Goal: Information Seeking & Learning: Learn about a topic

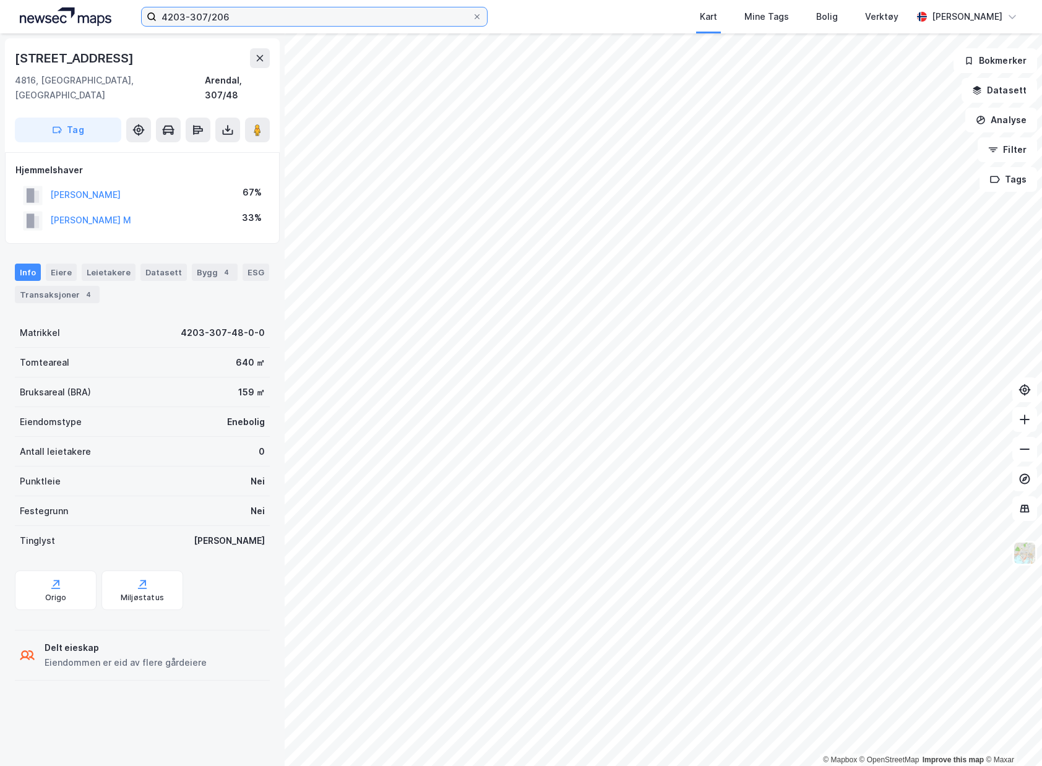
click at [430, 14] on input "4203-307/206" at bounding box center [315, 16] width 316 height 19
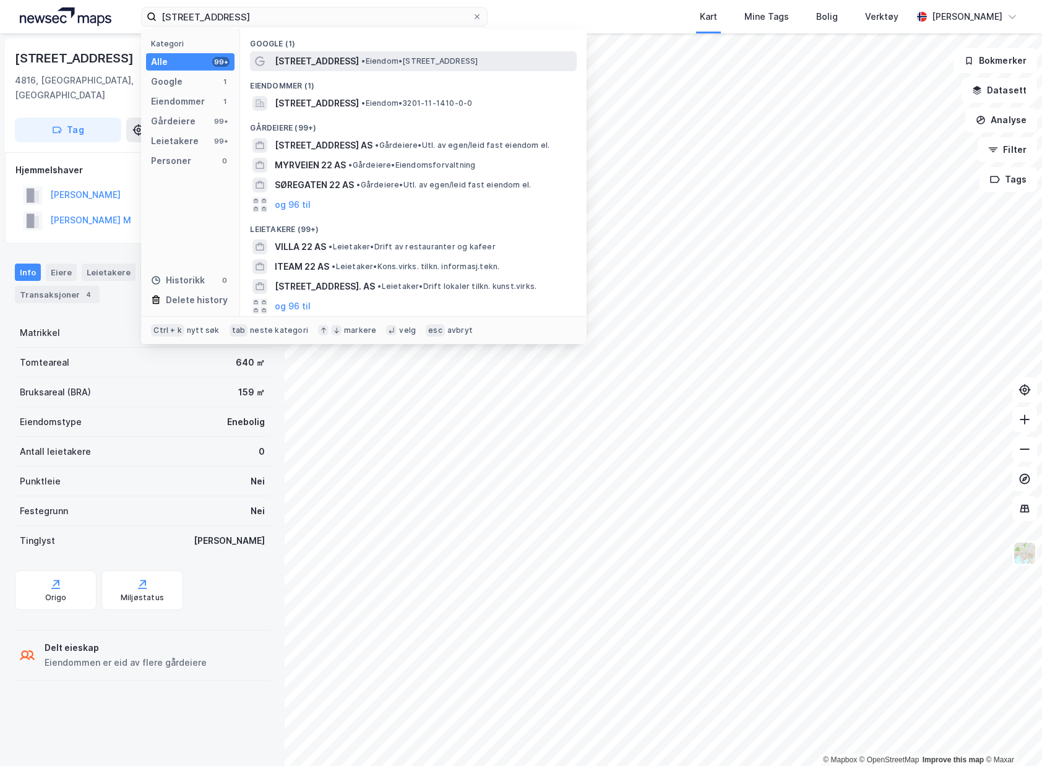
click at [523, 61] on div "[STREET_ADDRESS] • Eiendom • [STREET_ADDRESS]" at bounding box center [425, 61] width 300 height 15
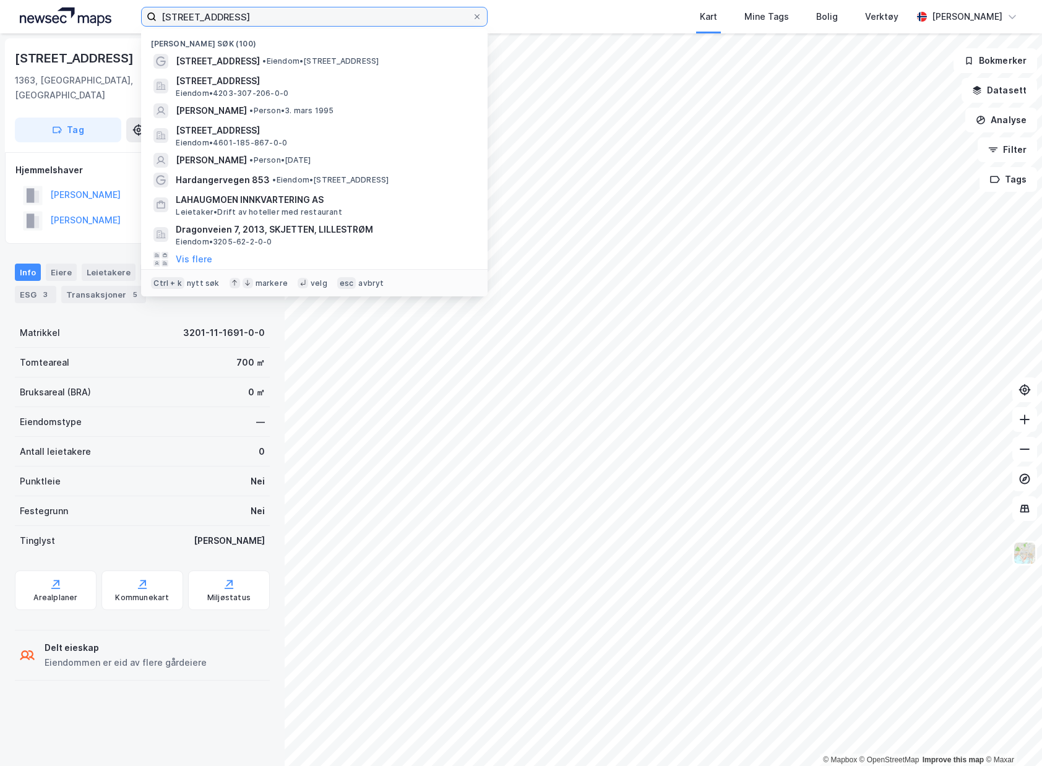
drag, startPoint x: 301, startPoint y: 23, endPoint x: 46, endPoint y: 17, distance: 255.7
click at [46, 17] on div "jenshaugveien 22 Nylige søk (100) Jenshaugveien 22 • Eiendom • [STREET_ADDRESS]…" at bounding box center [521, 16] width 1042 height 33
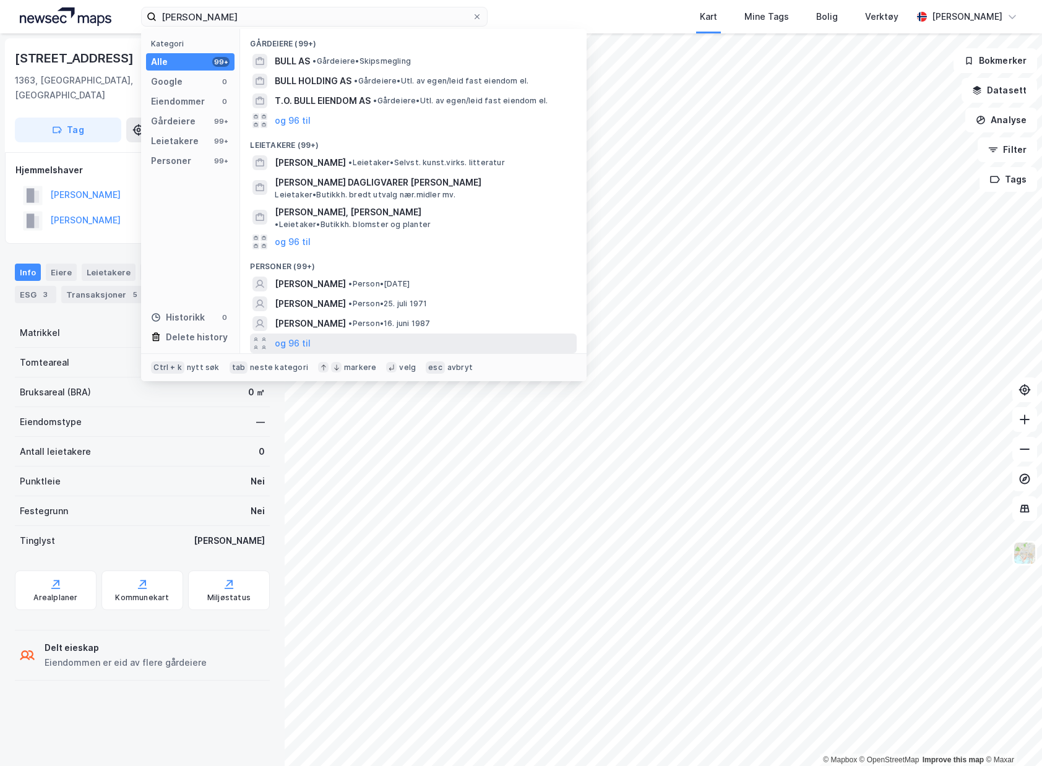
click at [327, 334] on div "og 96 til" at bounding box center [413, 344] width 327 height 20
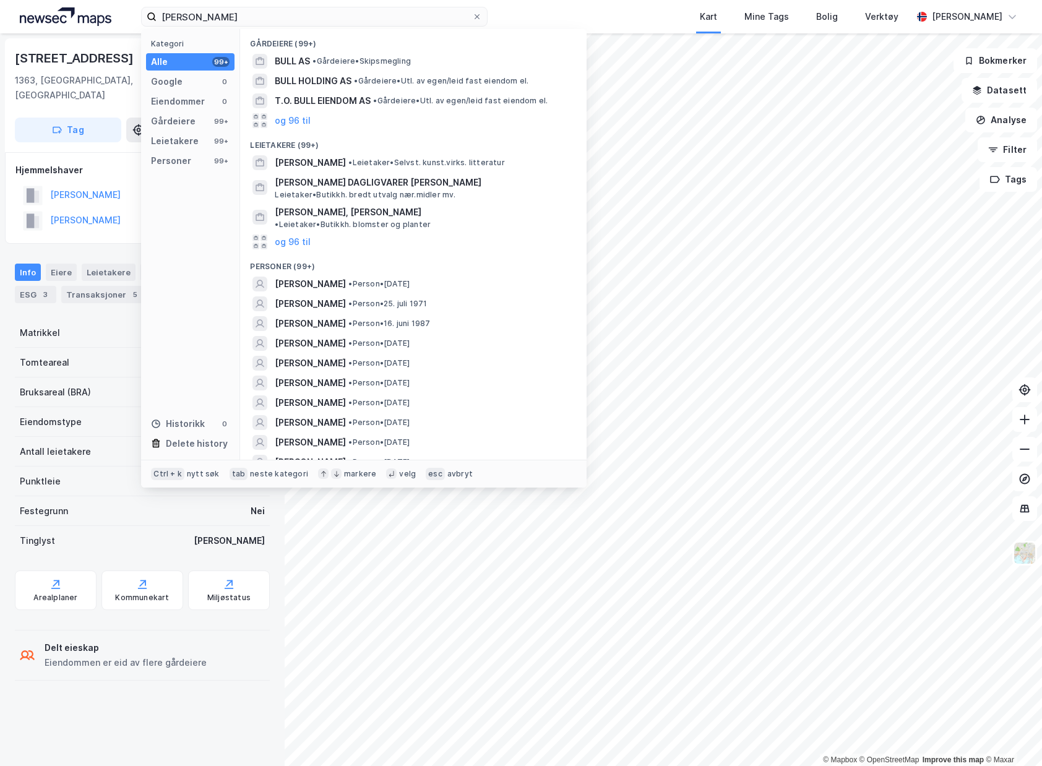
click at [652, 10] on div "Kart Mine Tags Bolig Verktøy" at bounding box center [729, 16] width 365 height 33
click at [373, 18] on input "[PERSON_NAME]" at bounding box center [315, 16] width 316 height 19
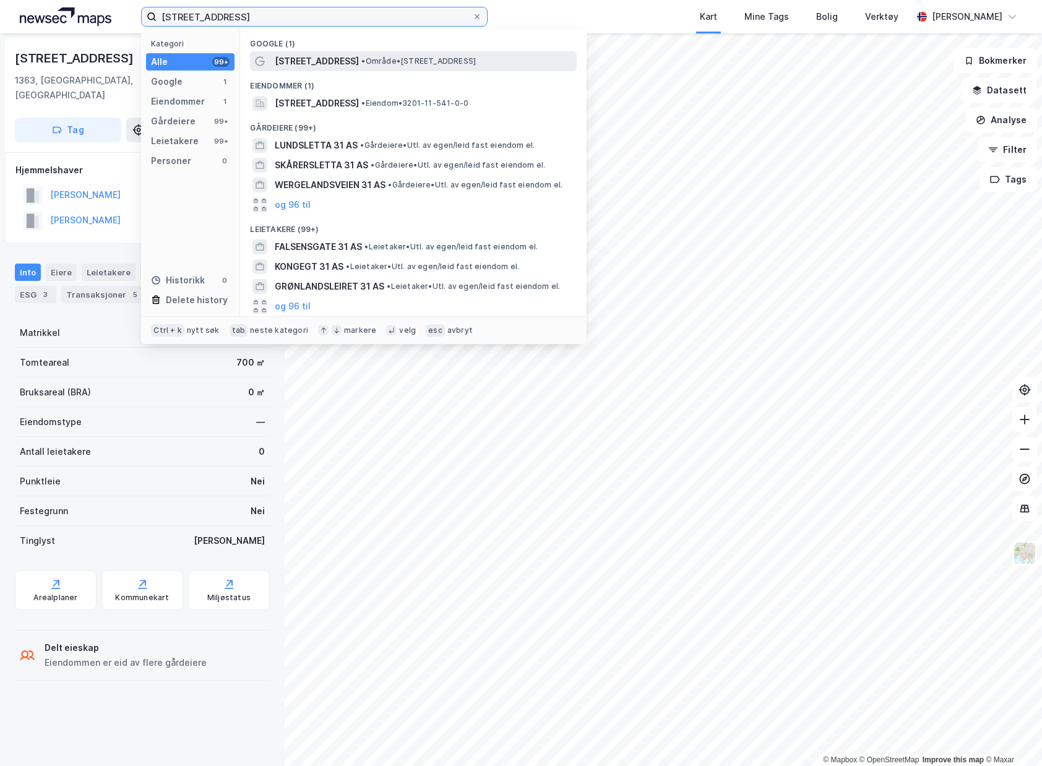
type input "[STREET_ADDRESS]"
click at [441, 61] on span "• Område • [STREET_ADDRESS]" at bounding box center [419, 61] width 115 height 10
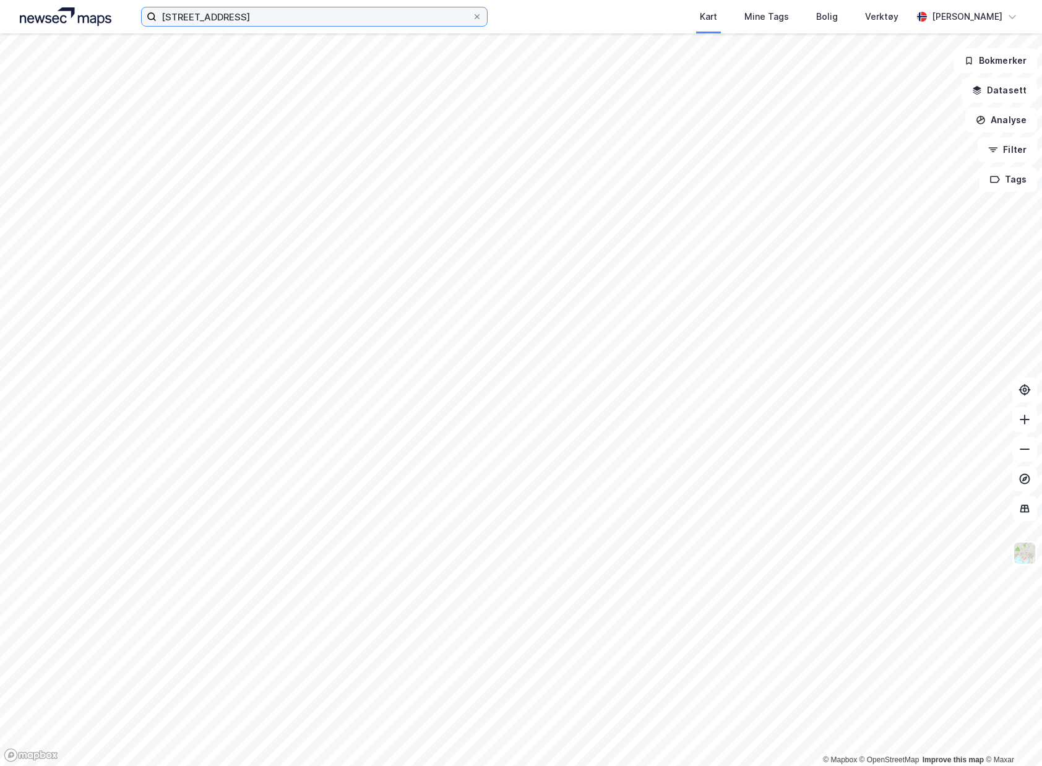
click at [246, 19] on input "[STREET_ADDRESS]" at bounding box center [315, 16] width 316 height 19
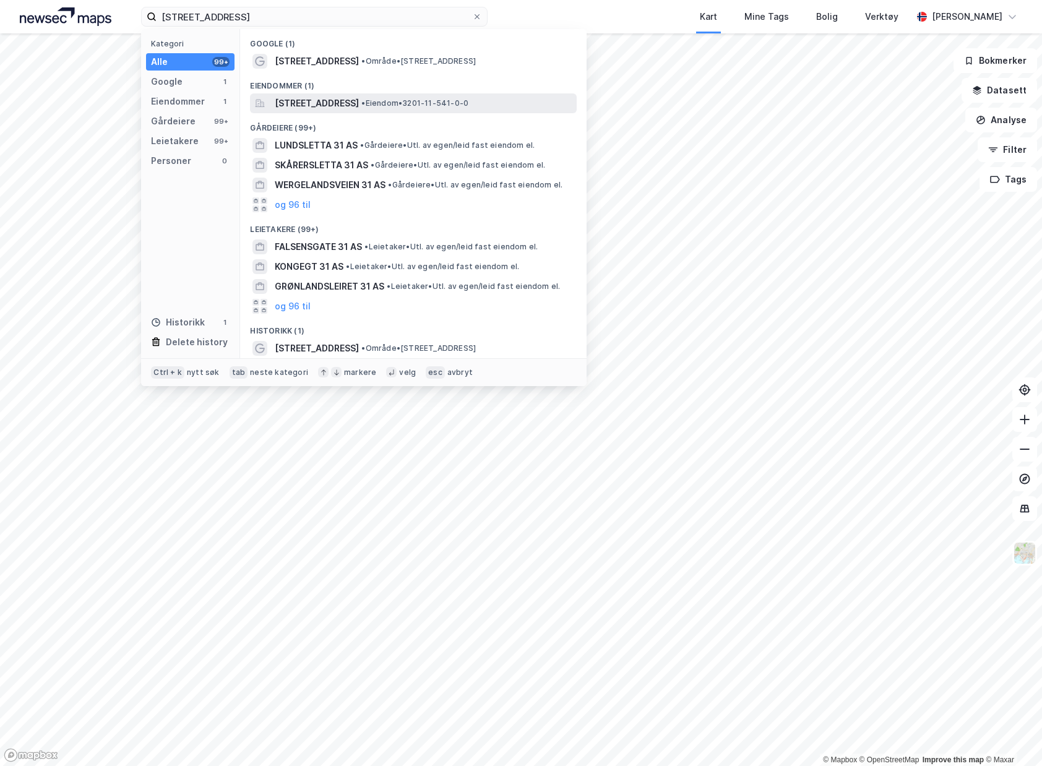
click at [292, 99] on span "[STREET_ADDRESS]" at bounding box center [317, 103] width 84 height 15
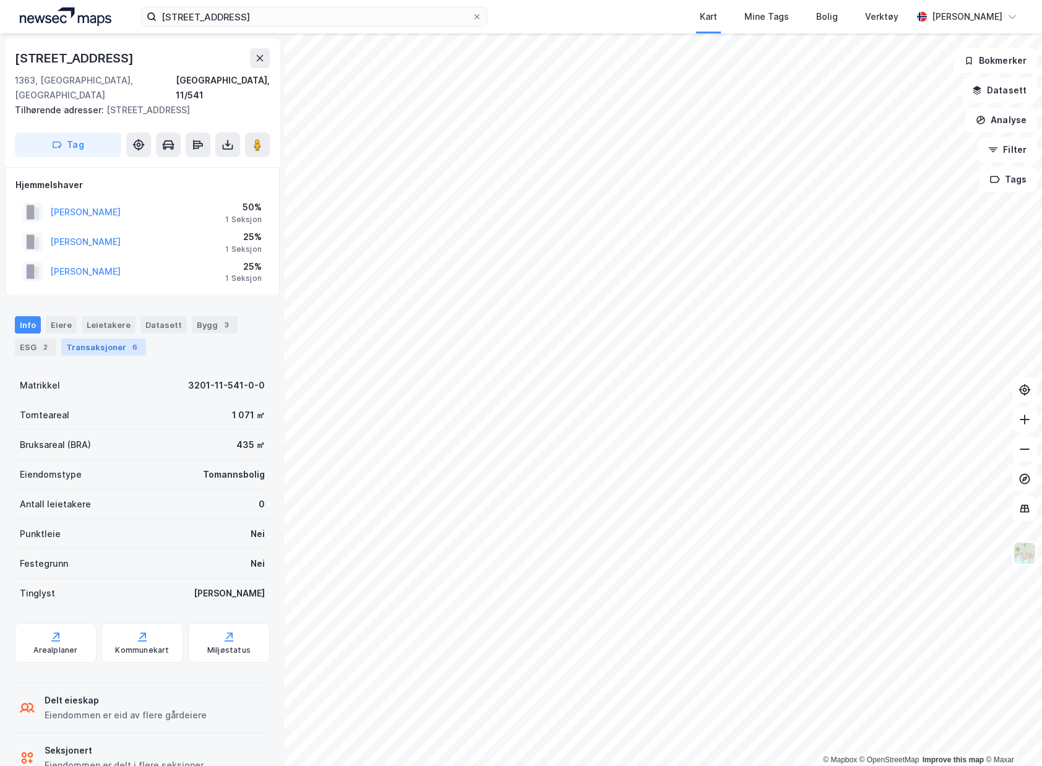
click at [67, 339] on div "Transaksjoner 6" at bounding box center [103, 347] width 85 height 17
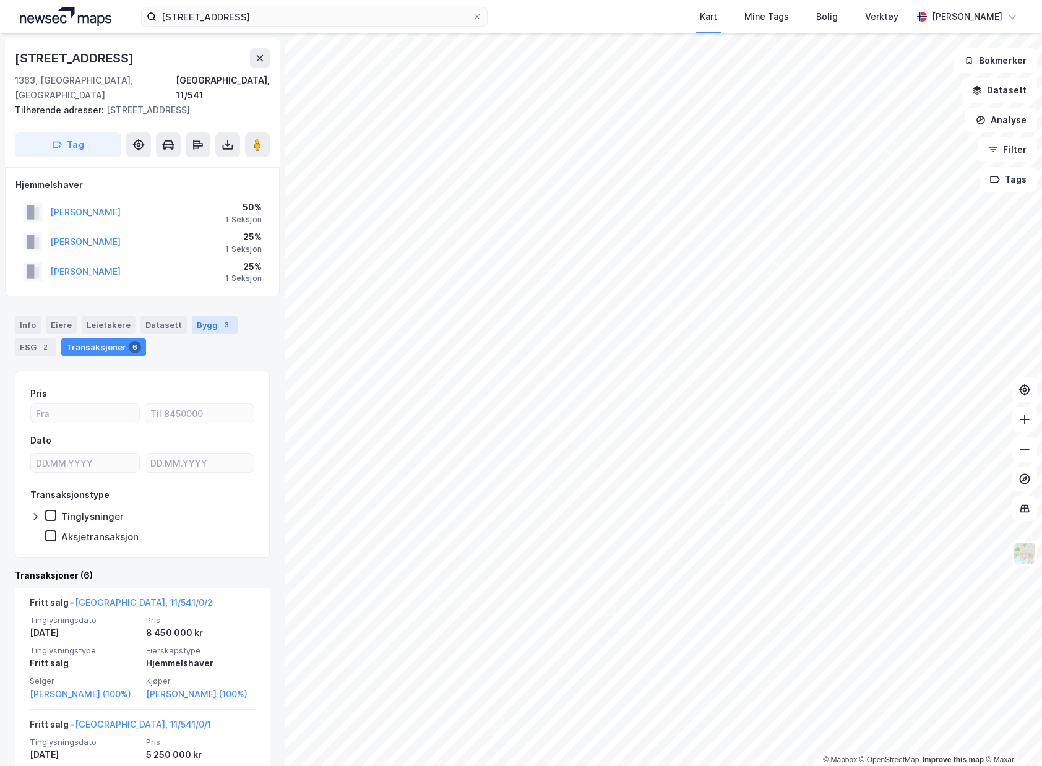
click at [192, 316] on div "Bygg 3" at bounding box center [215, 324] width 46 height 17
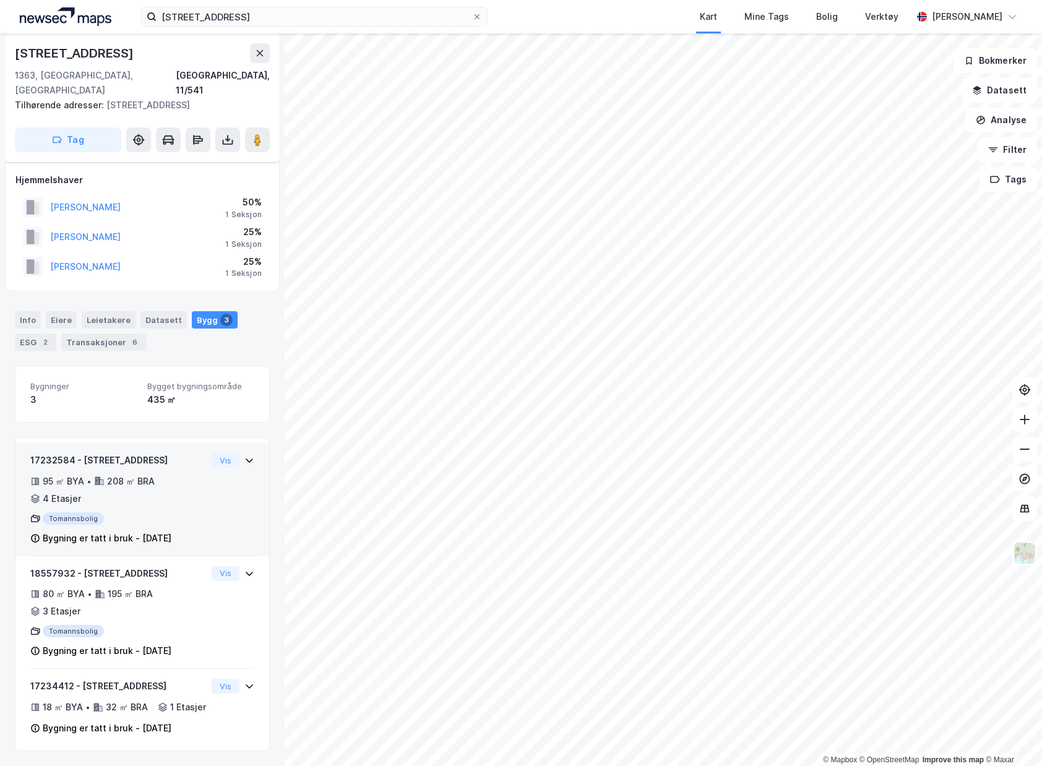
scroll to position [7, 0]
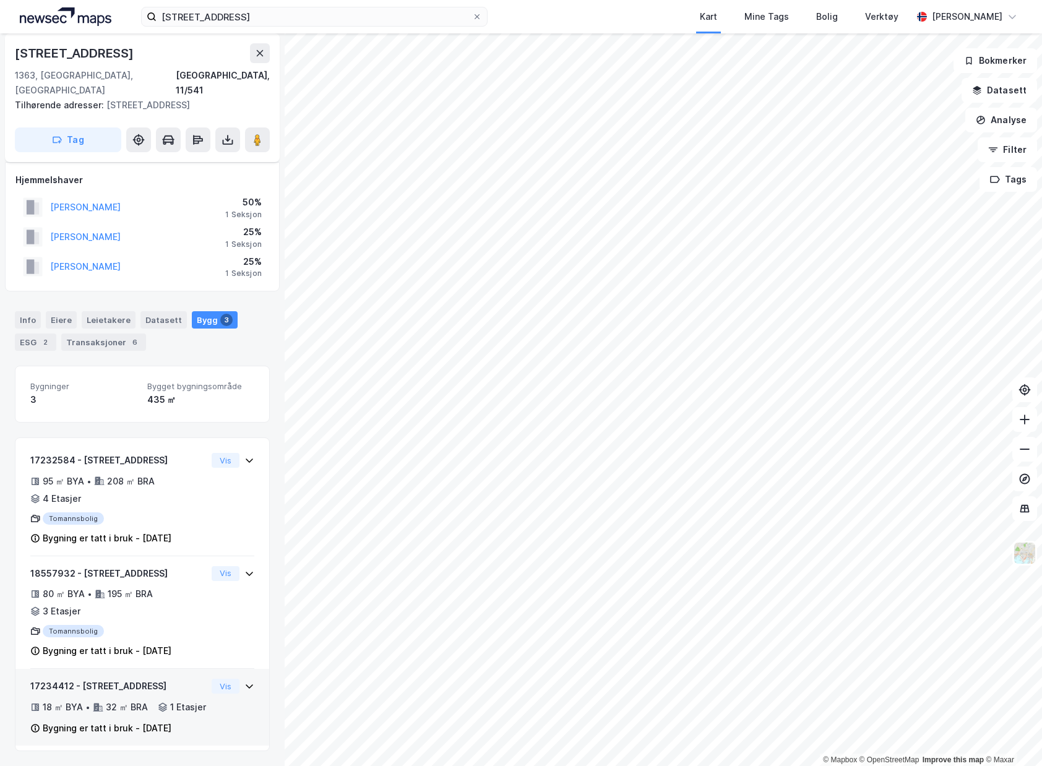
click at [90, 700] on div "18 ㎡ BYA • 32 ㎡ BRA • 1 Etasjer" at bounding box center [118, 707] width 176 height 15
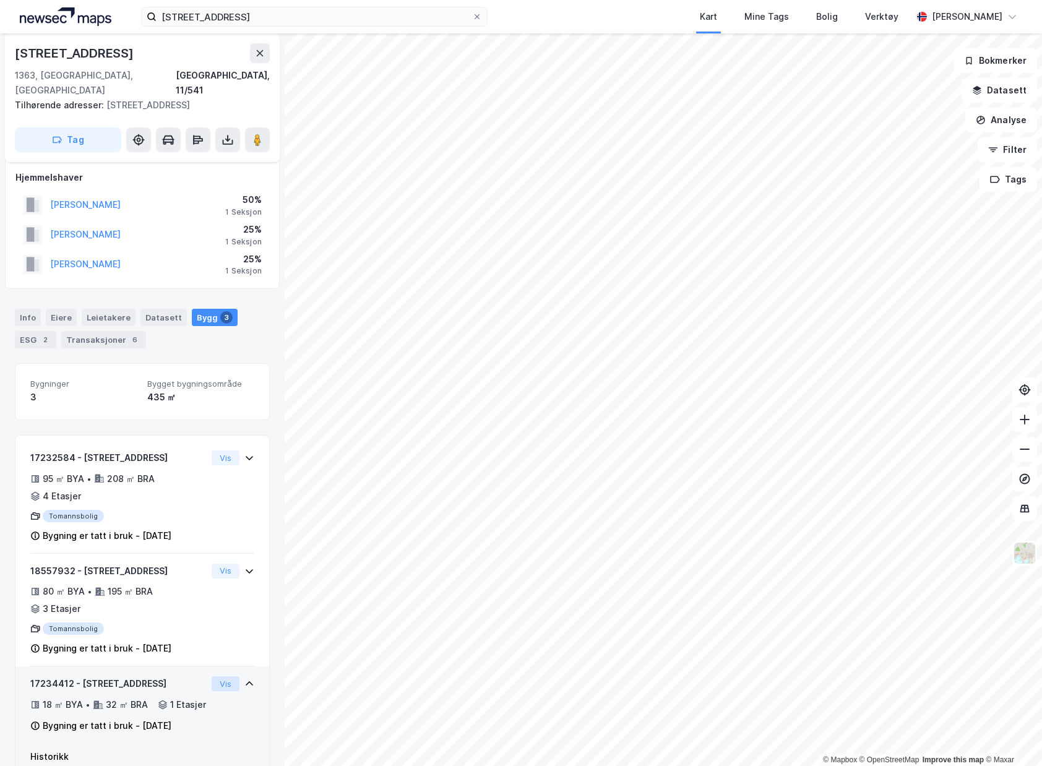
click at [228, 677] on button "Vis" at bounding box center [226, 684] width 28 height 15
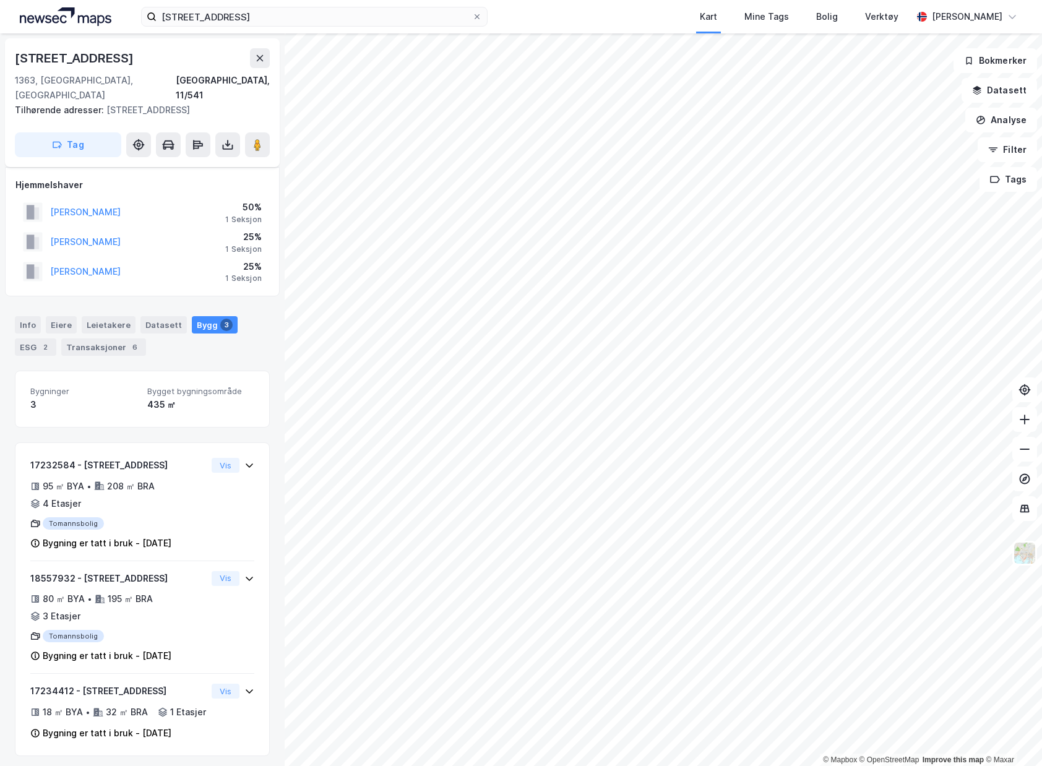
scroll to position [7, 0]
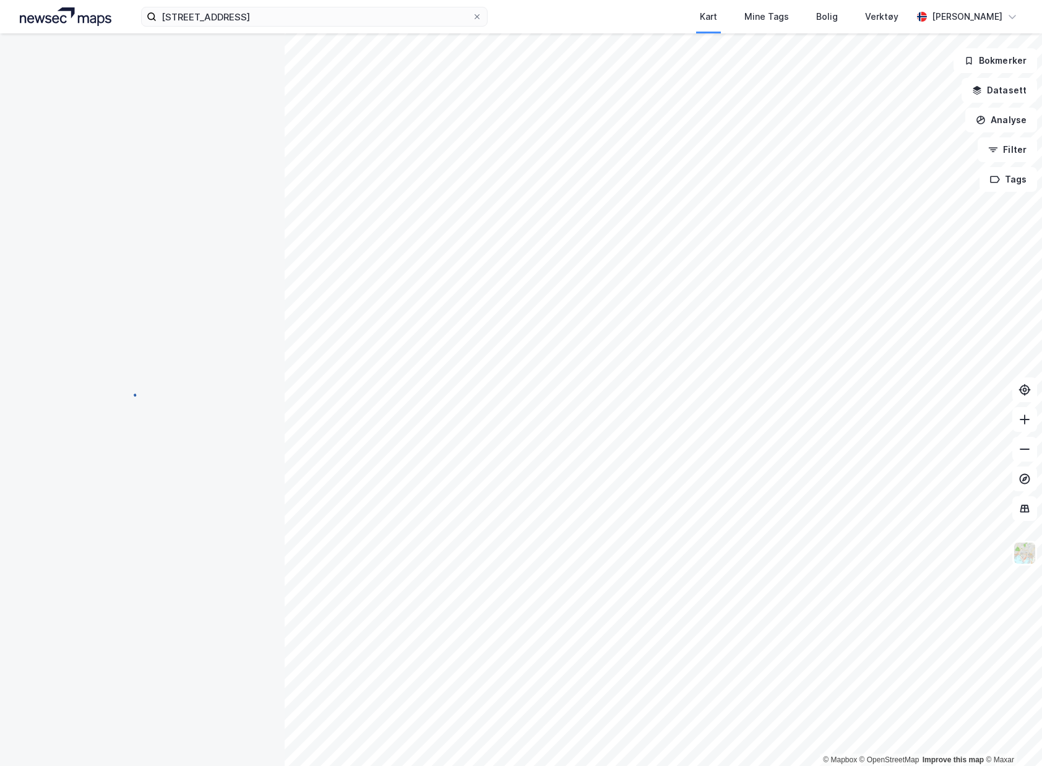
scroll to position [7, 0]
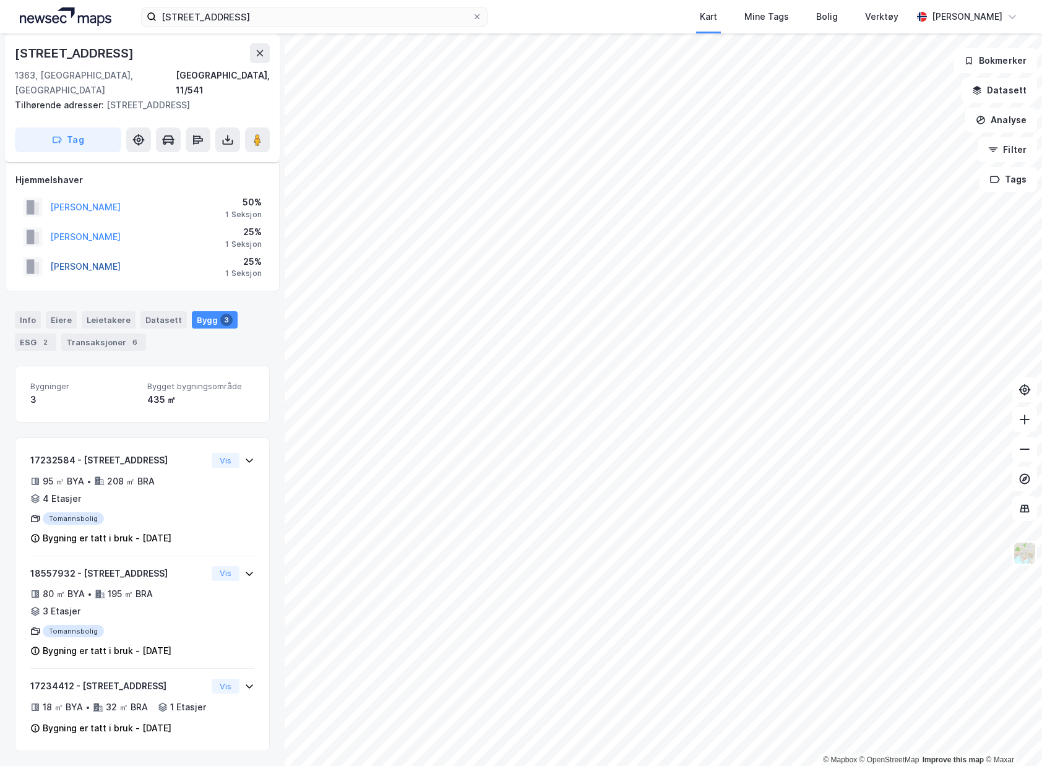
click at [0, 0] on button "[PERSON_NAME]" at bounding box center [0, 0] width 0 height 0
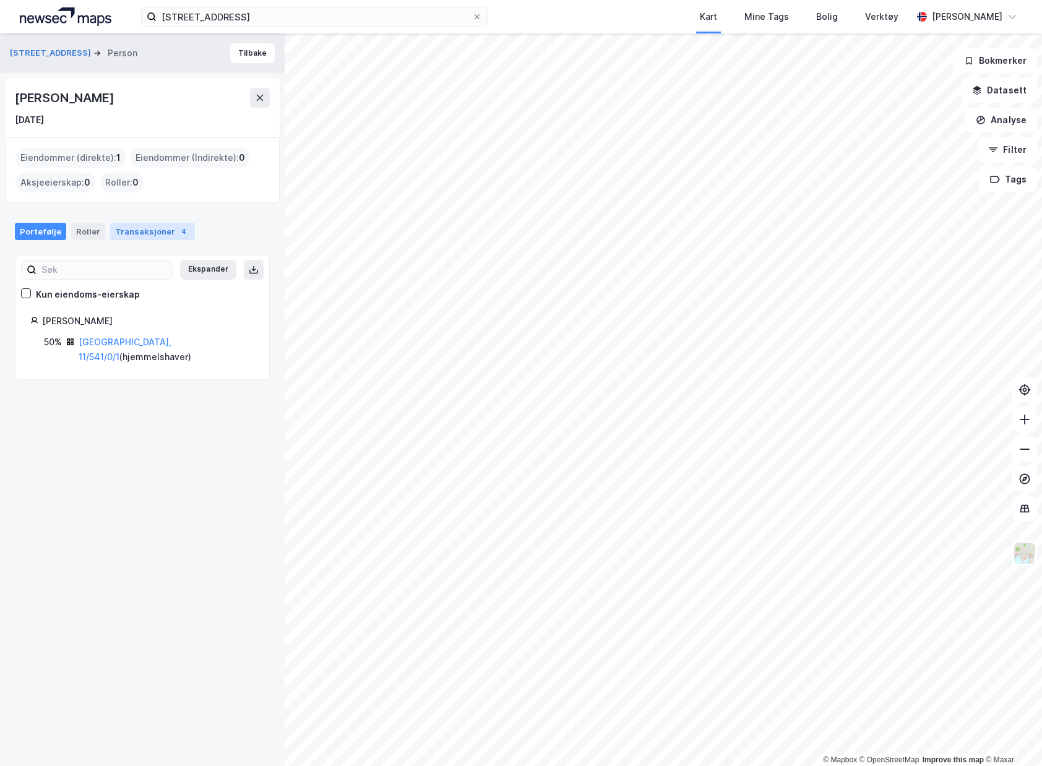
click at [144, 239] on div "Transaksjoner 4" at bounding box center [152, 231] width 85 height 17
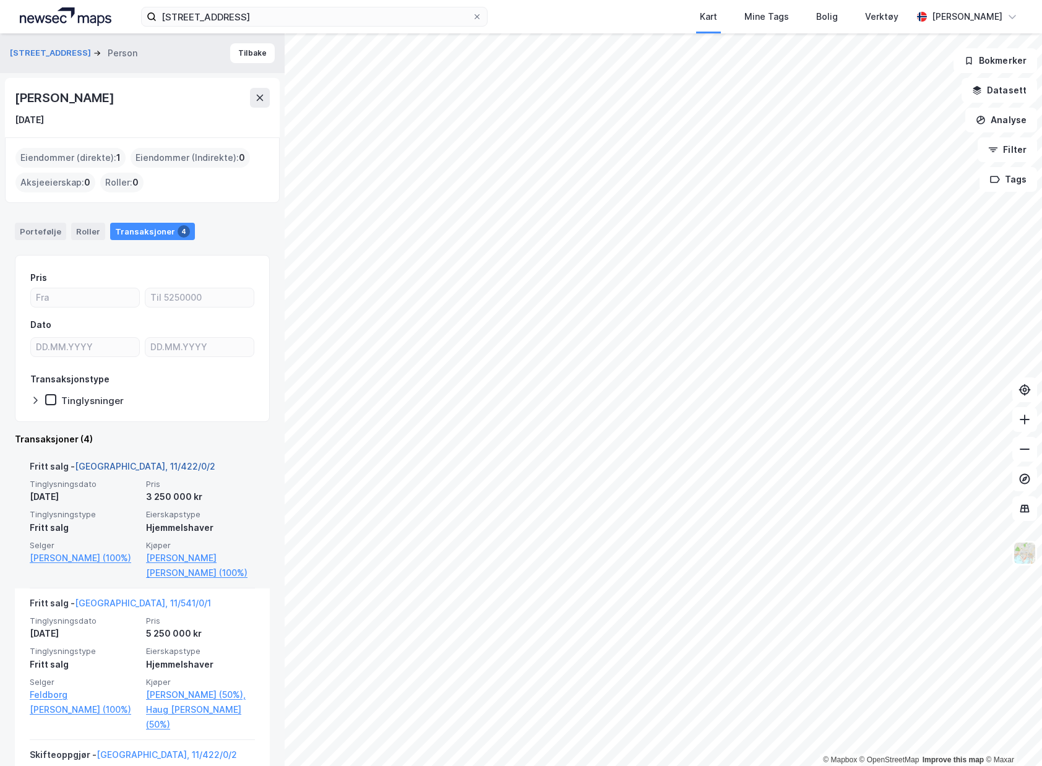
click at [149, 465] on link "[GEOGRAPHIC_DATA], 11/422/0/2" at bounding box center [145, 466] width 141 height 11
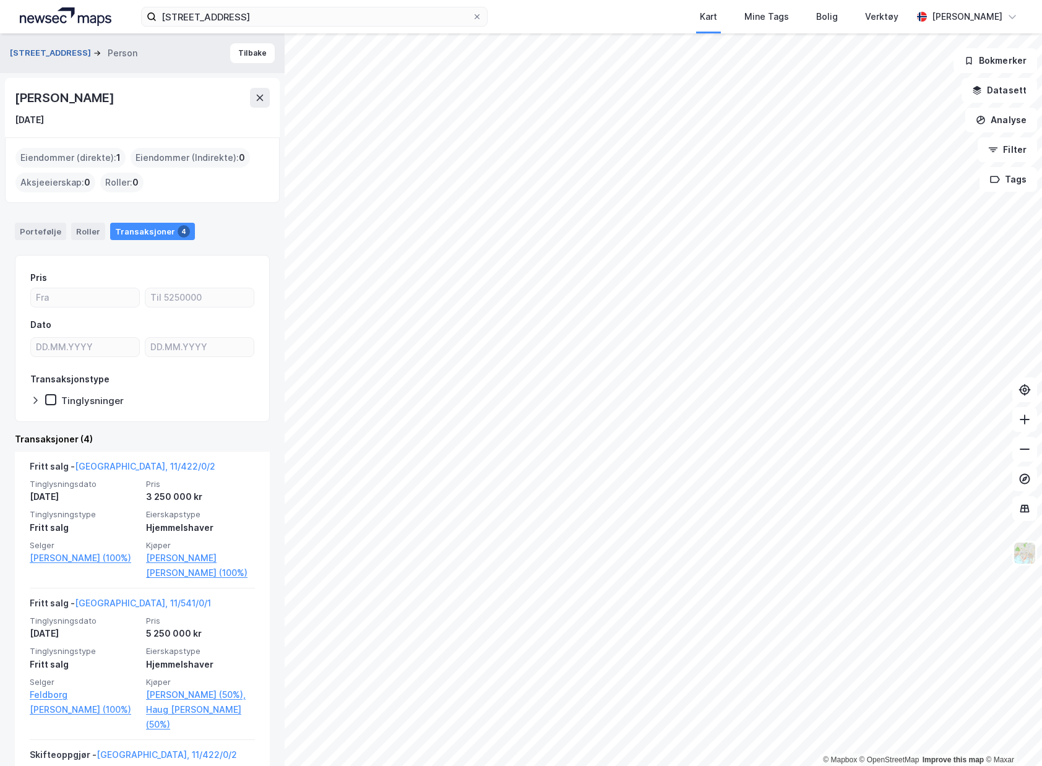
click at [52, 56] on button "[STREET_ADDRESS]" at bounding box center [52, 53] width 84 height 12
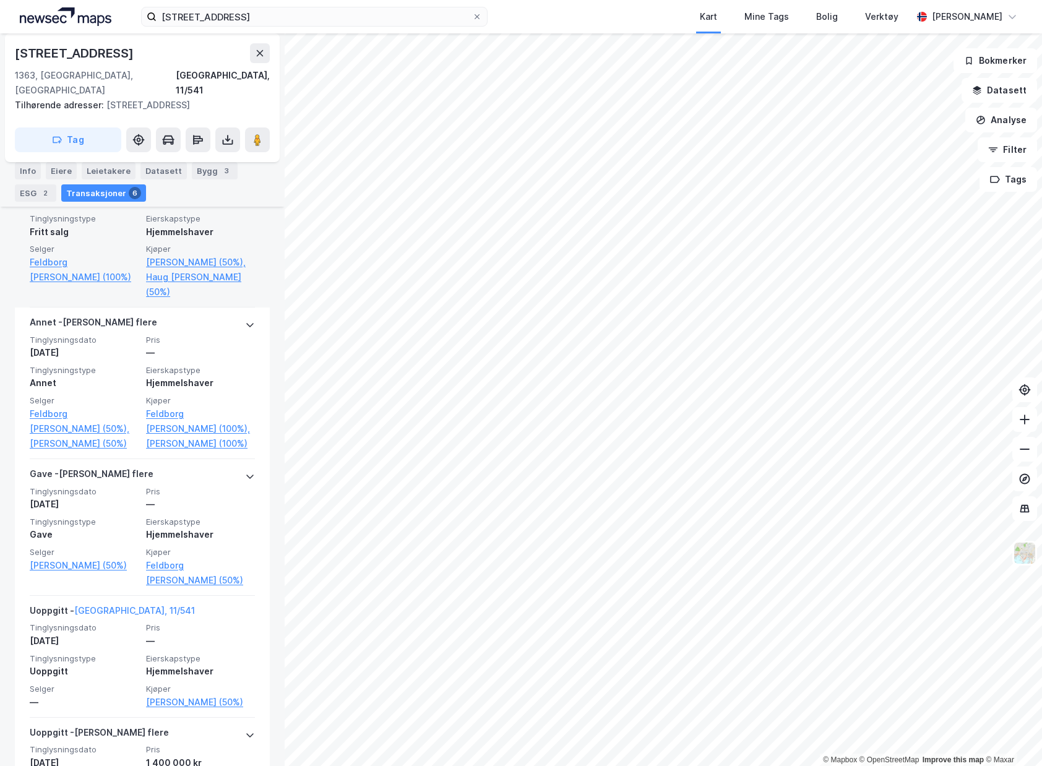
scroll to position [456, 0]
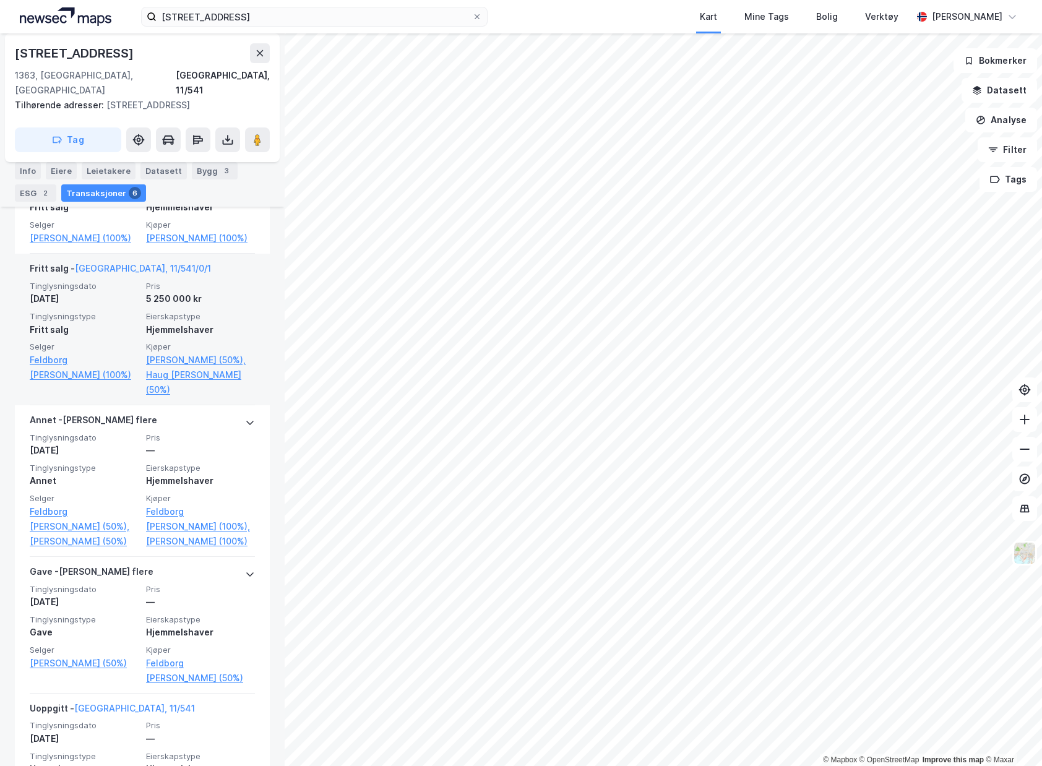
click at [225, 292] on div "5 250 000 kr" at bounding box center [200, 299] width 109 height 15
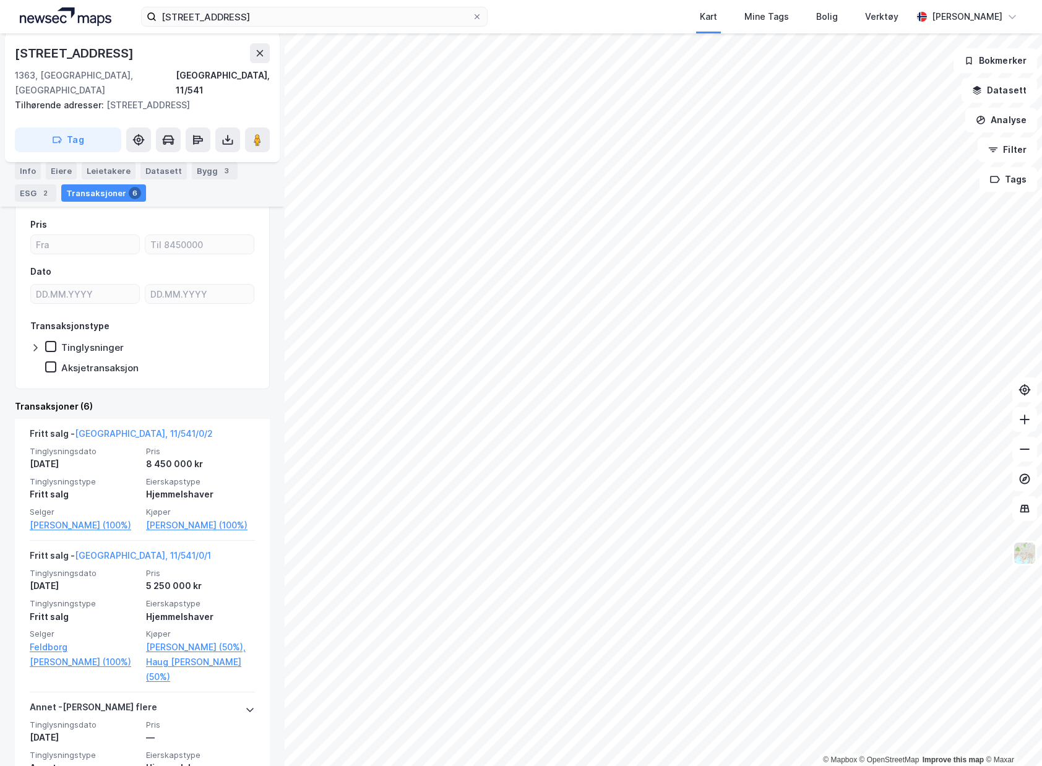
scroll to position [62, 0]
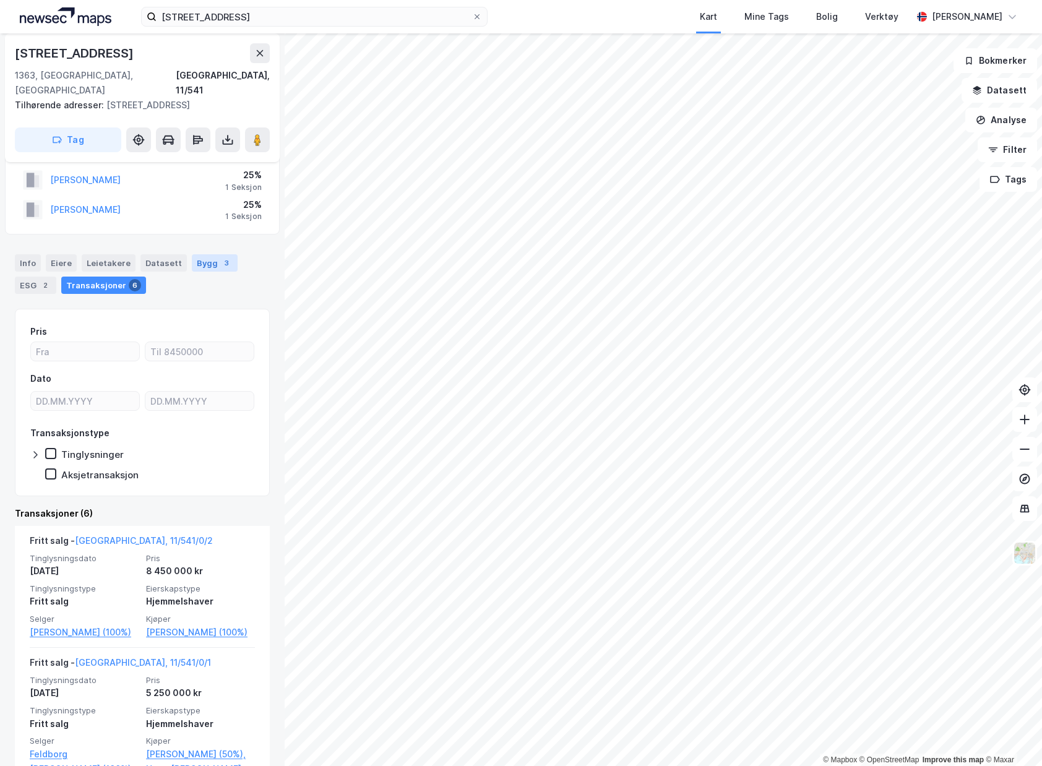
click at [202, 254] on div "Bygg 3" at bounding box center [215, 262] width 46 height 17
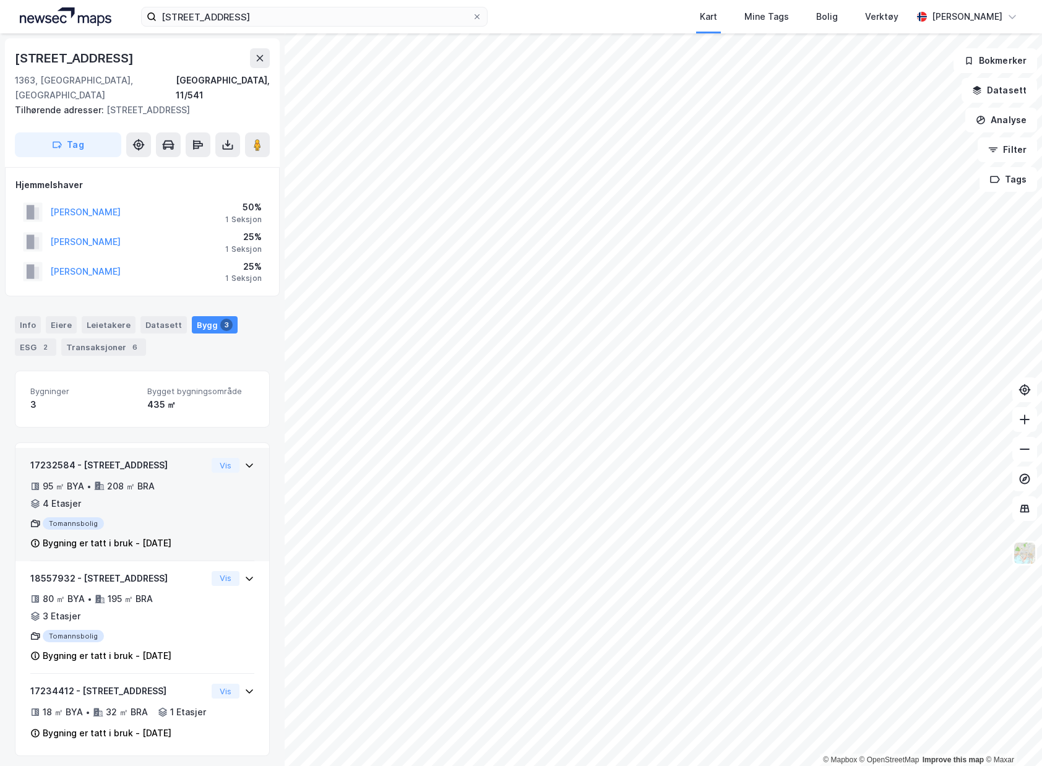
click at [245, 461] on icon at bounding box center [250, 466] width 10 height 10
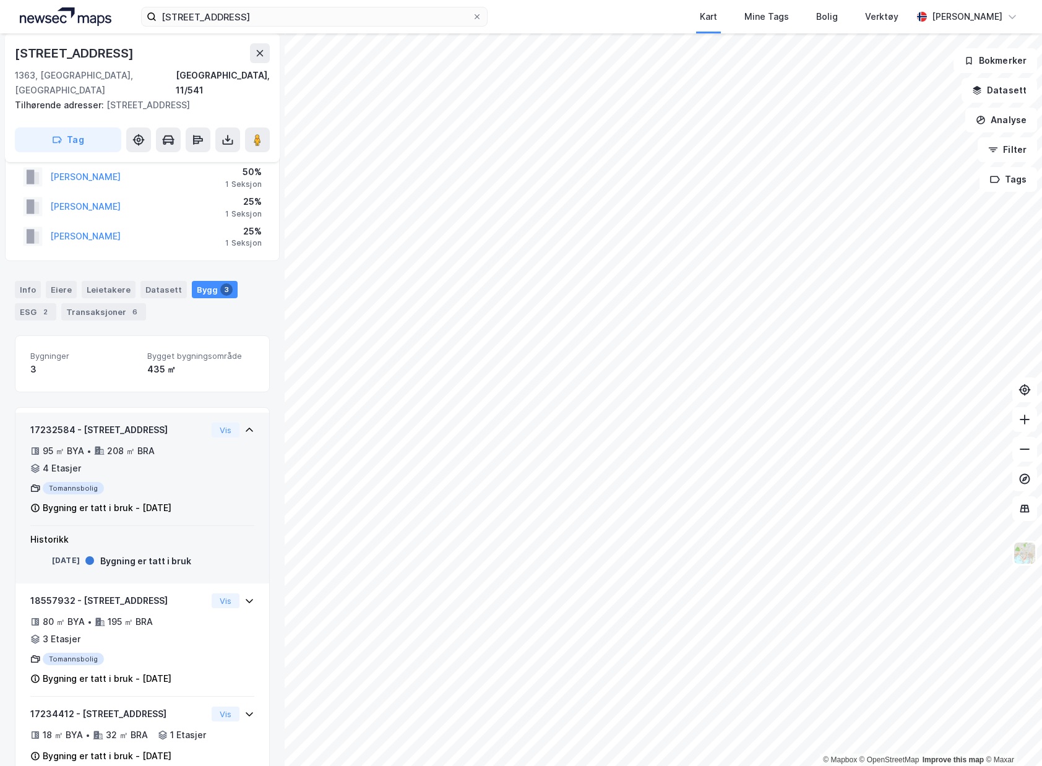
scroll to position [66, 0]
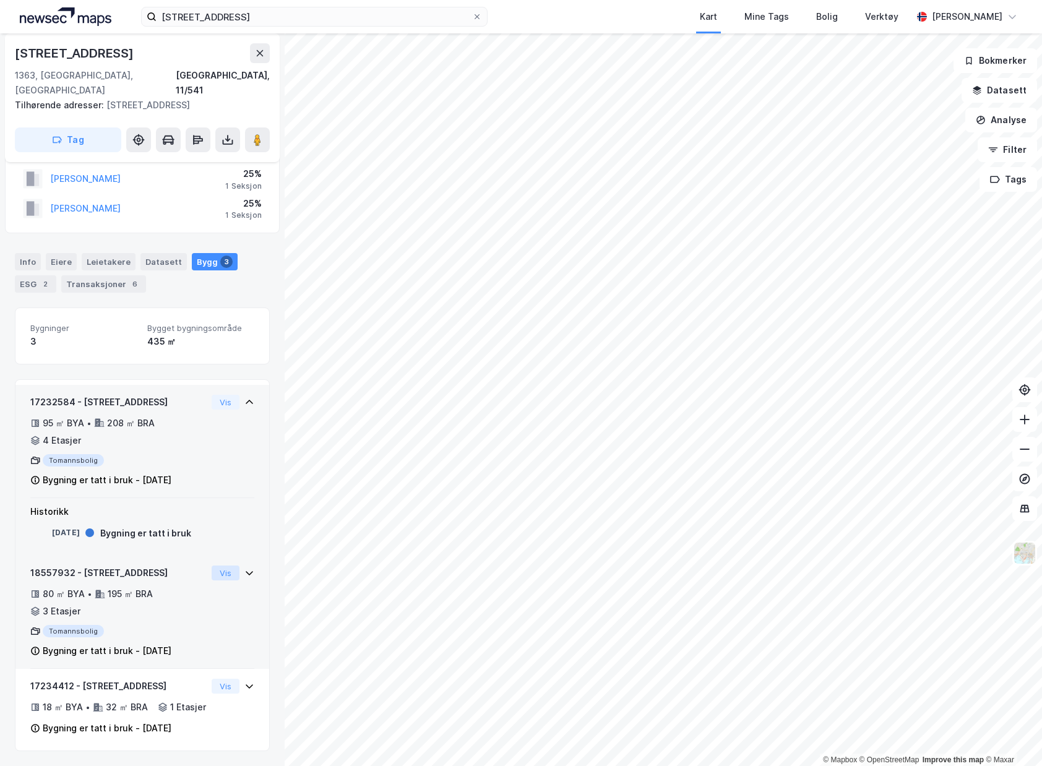
click at [227, 566] on button "Vis" at bounding box center [226, 573] width 28 height 15
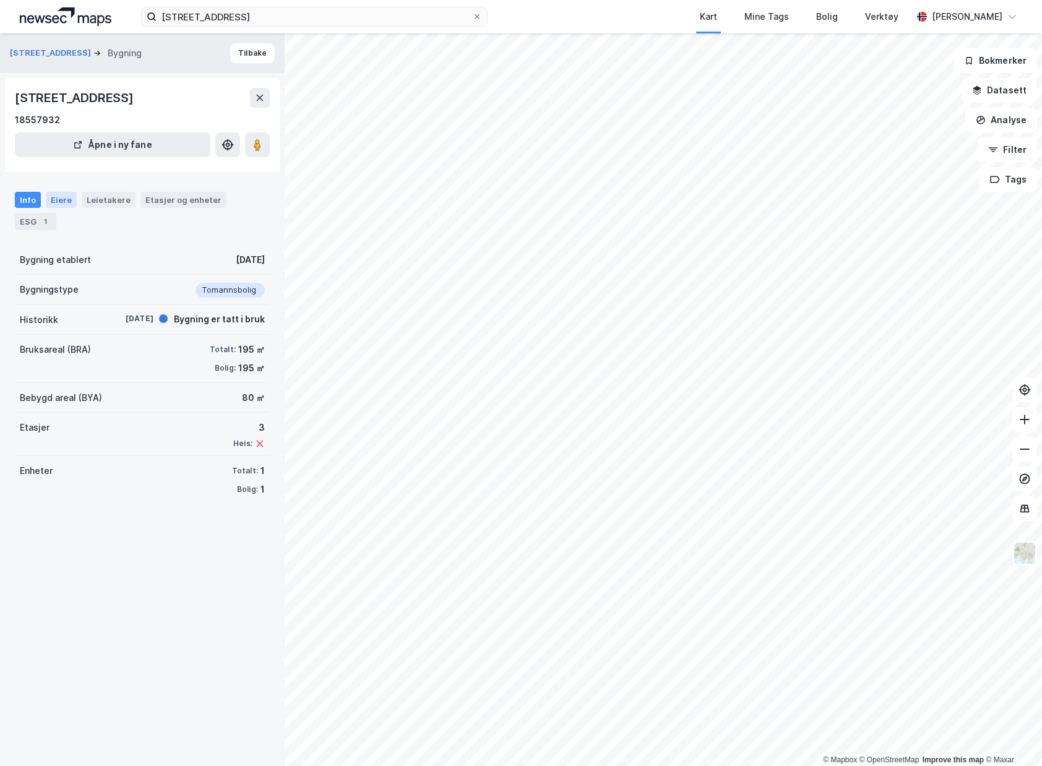
click at [51, 203] on div "Eiere" at bounding box center [61, 200] width 31 height 16
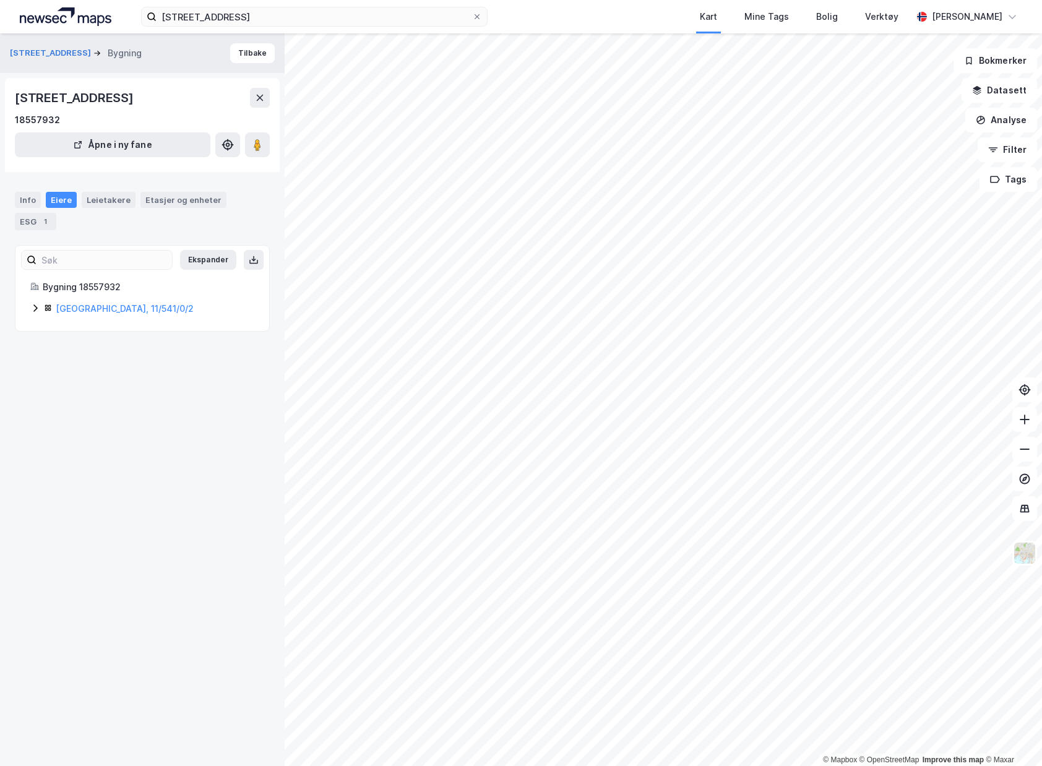
click at [35, 308] on icon at bounding box center [35, 308] width 10 height 10
click at [254, 98] on button at bounding box center [260, 98] width 20 height 20
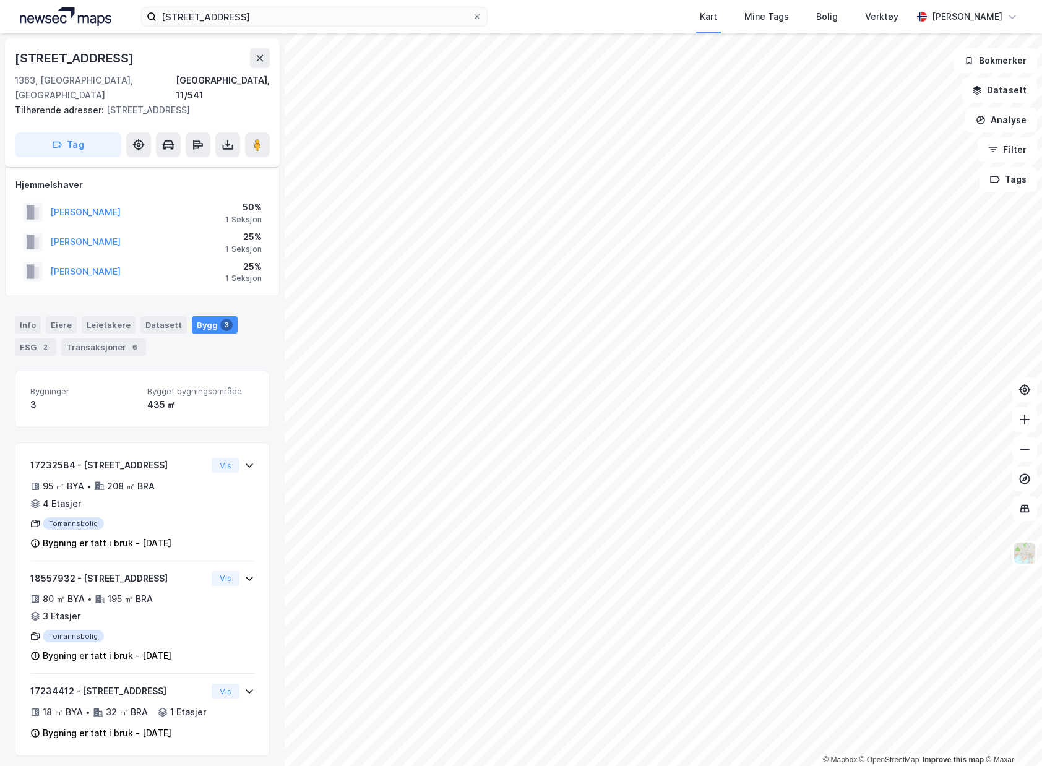
scroll to position [7, 0]
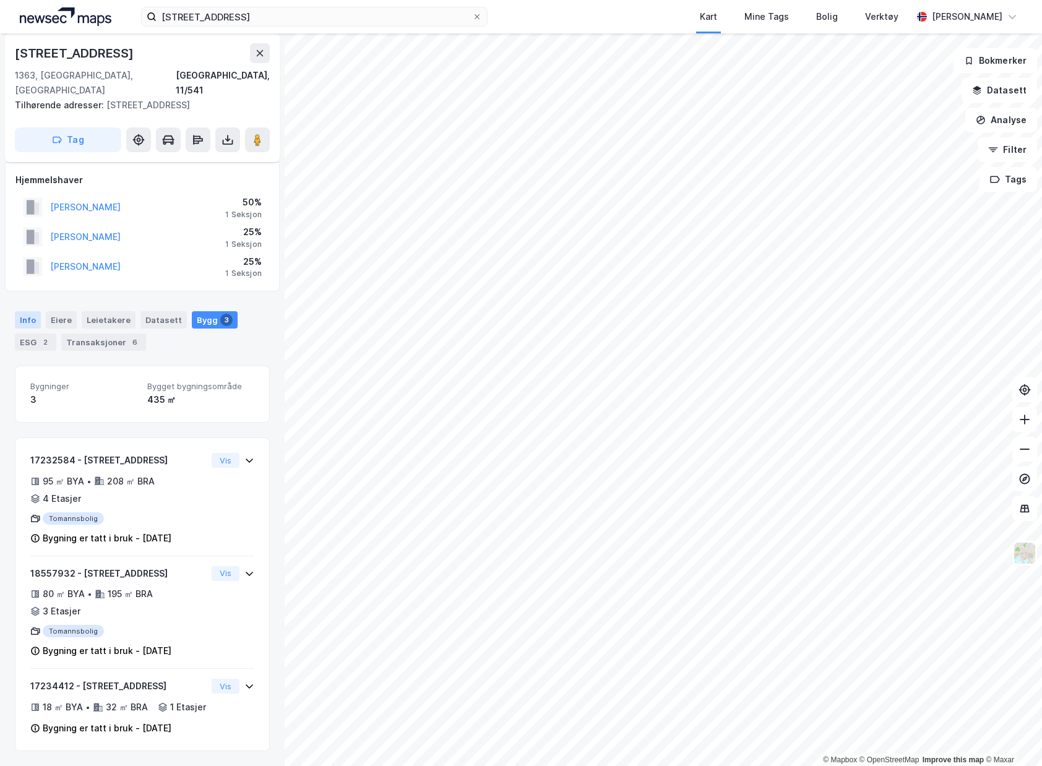
click at [22, 311] on div "Info" at bounding box center [28, 319] width 26 height 17
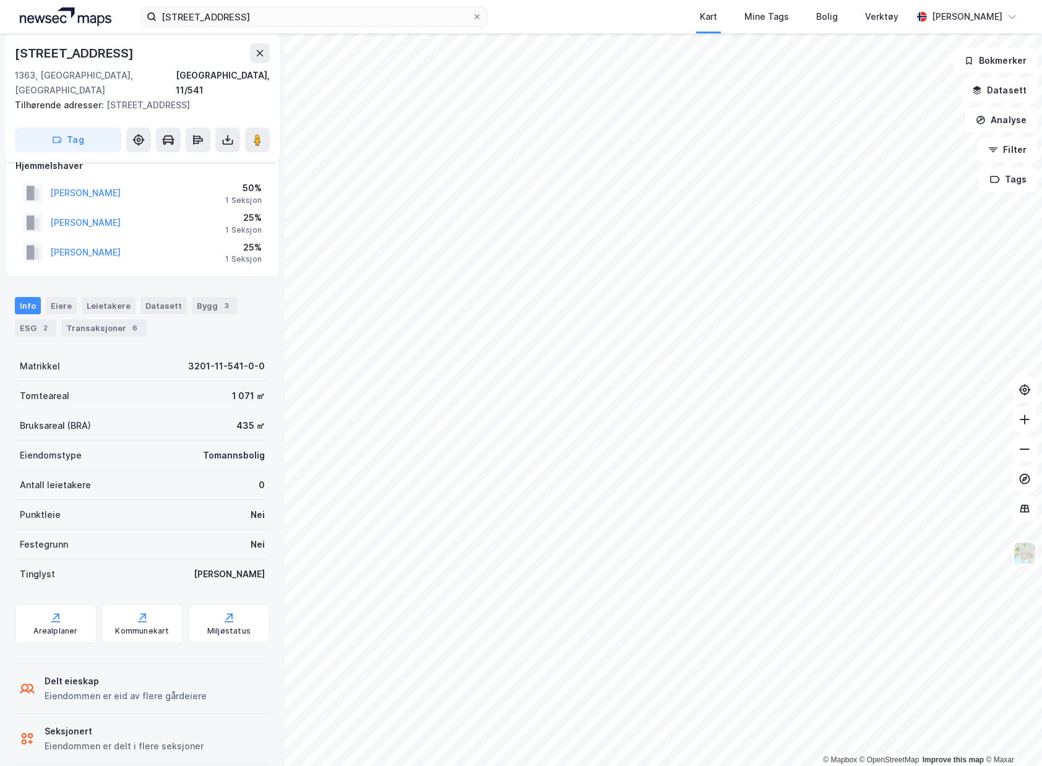
scroll to position [22, 0]
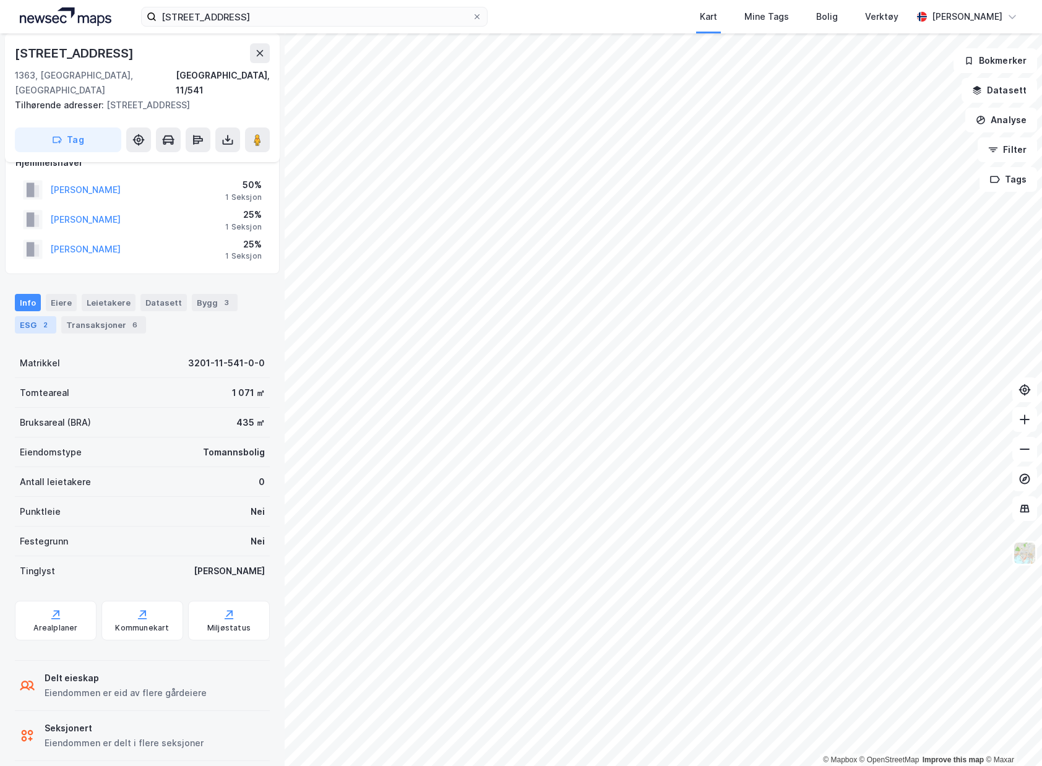
click at [39, 319] on div "2" at bounding box center [45, 325] width 12 height 12
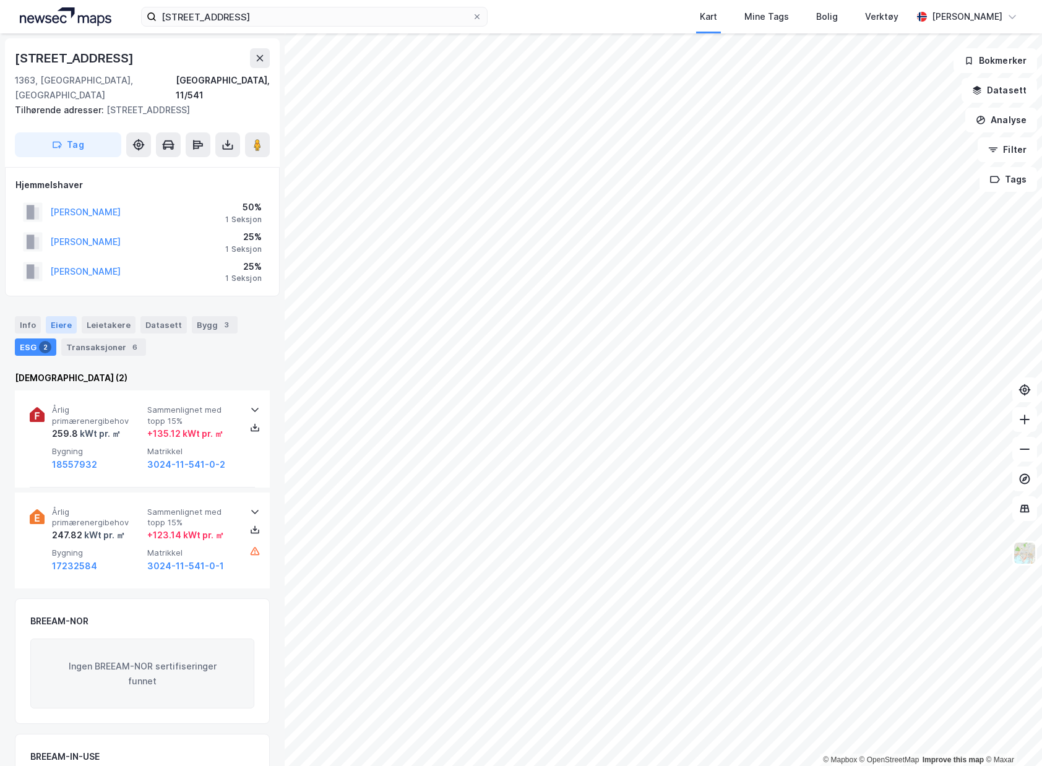
click at [62, 316] on div "Eiere" at bounding box center [61, 324] width 31 height 17
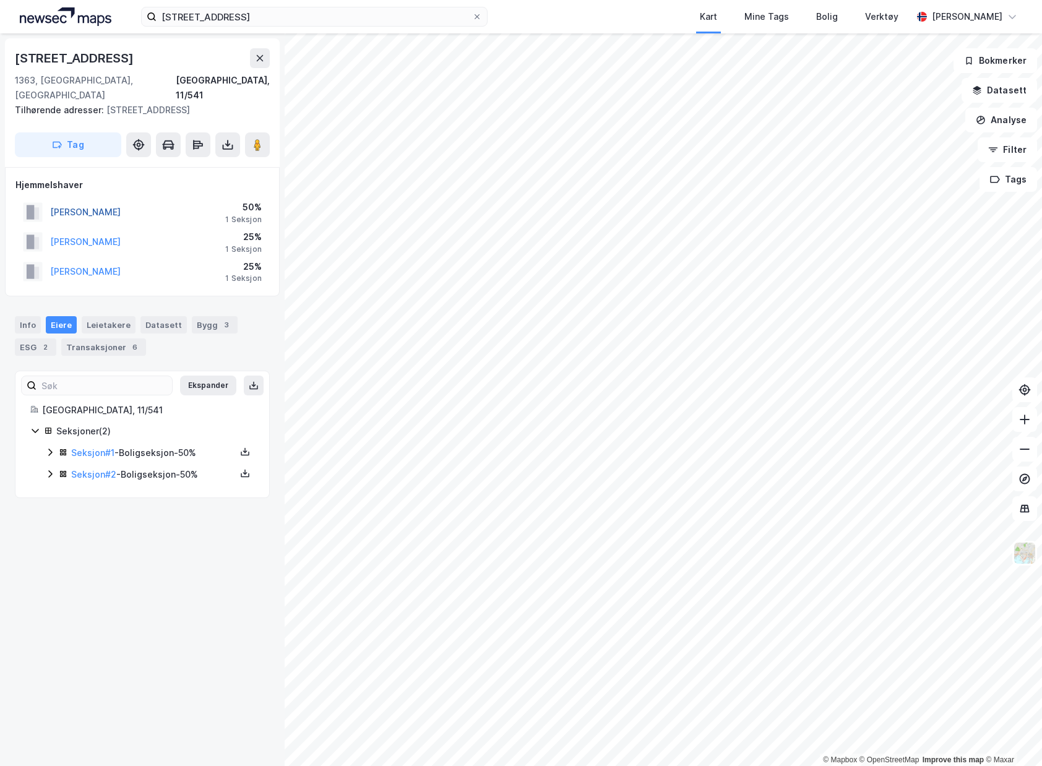
click at [0, 0] on button "[PERSON_NAME]" at bounding box center [0, 0] width 0 height 0
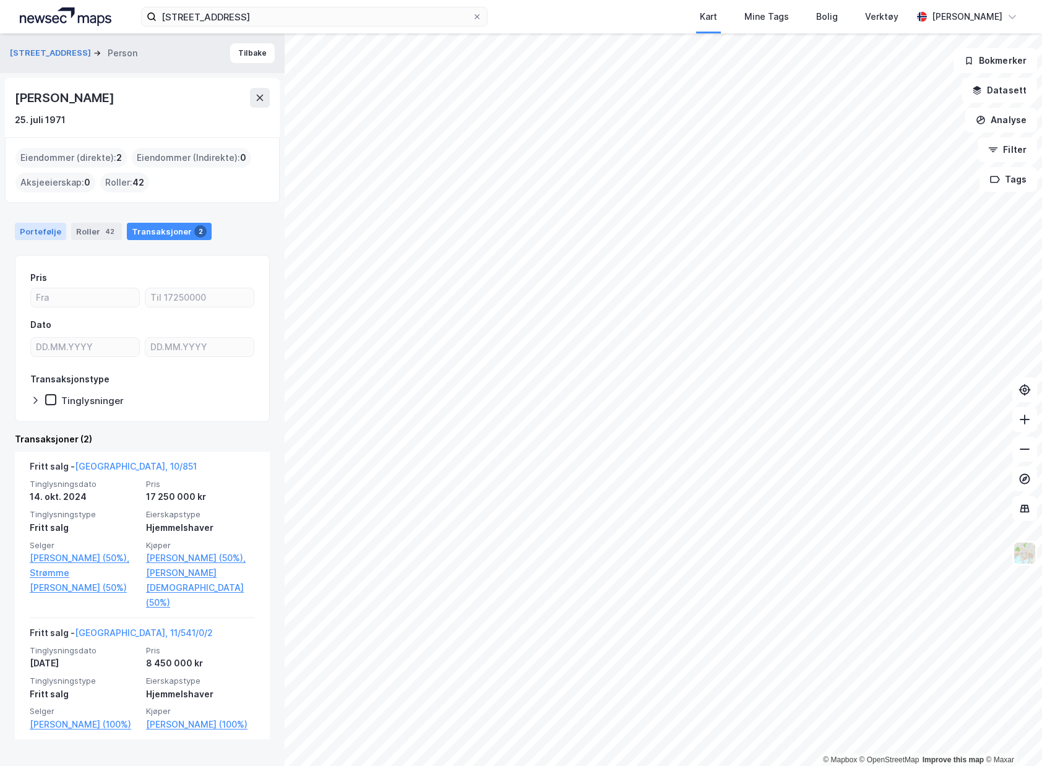
click at [34, 236] on div "Portefølje" at bounding box center [40, 231] width 51 height 17
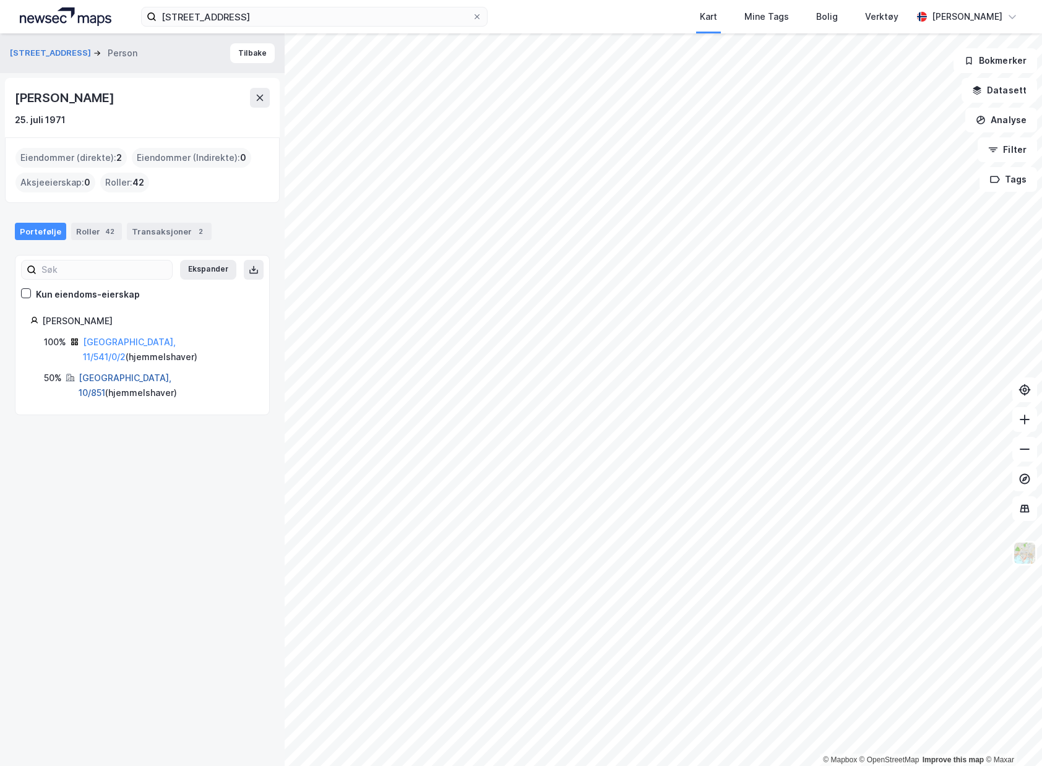
click at [103, 373] on link "[GEOGRAPHIC_DATA], 10/851" at bounding box center [125, 385] width 93 height 25
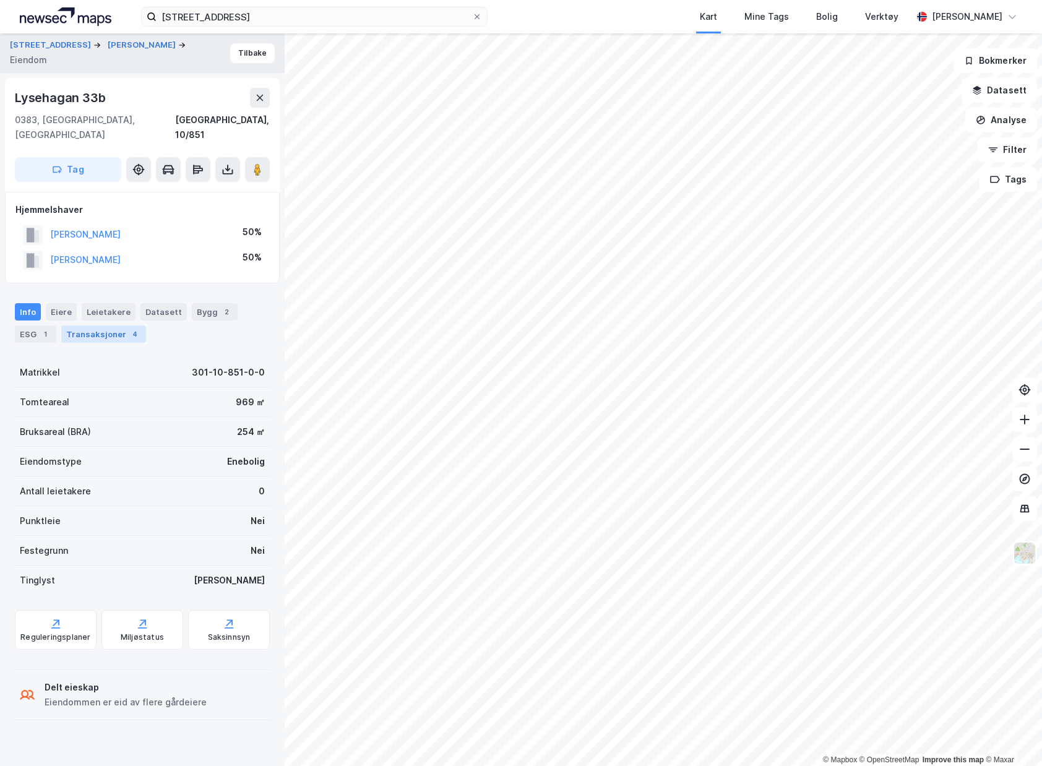
click at [100, 326] on div "Transaksjoner 4" at bounding box center [103, 334] width 85 height 17
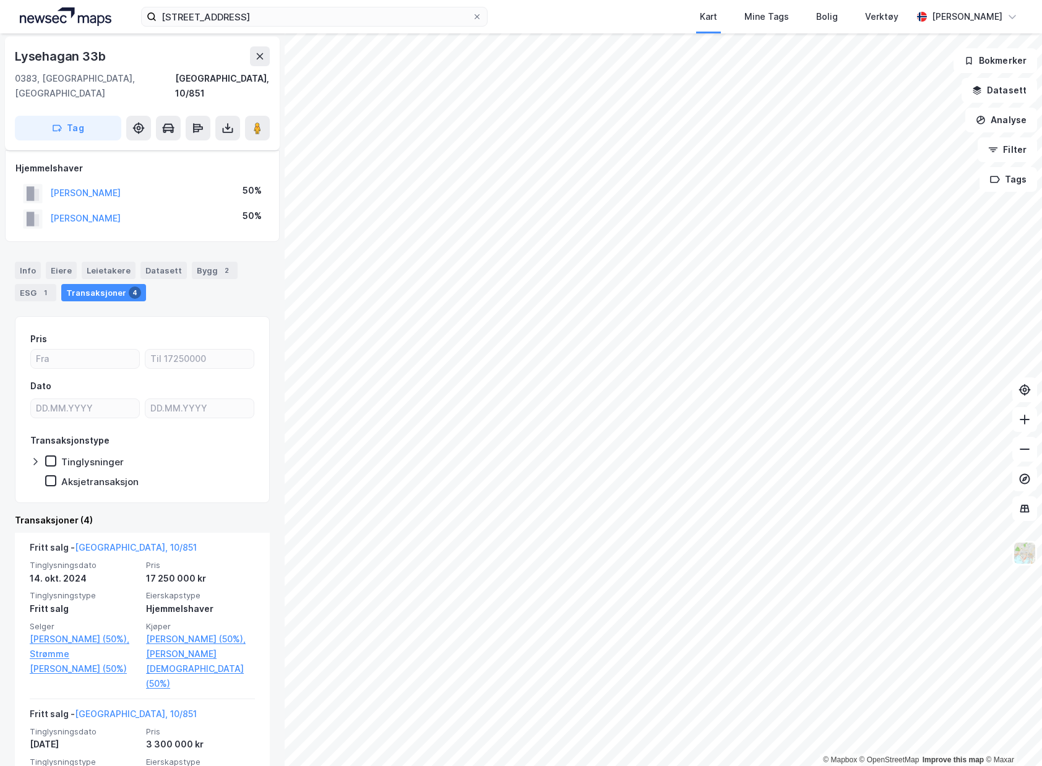
scroll to position [62, 0]
